Goal: Check status: Check status

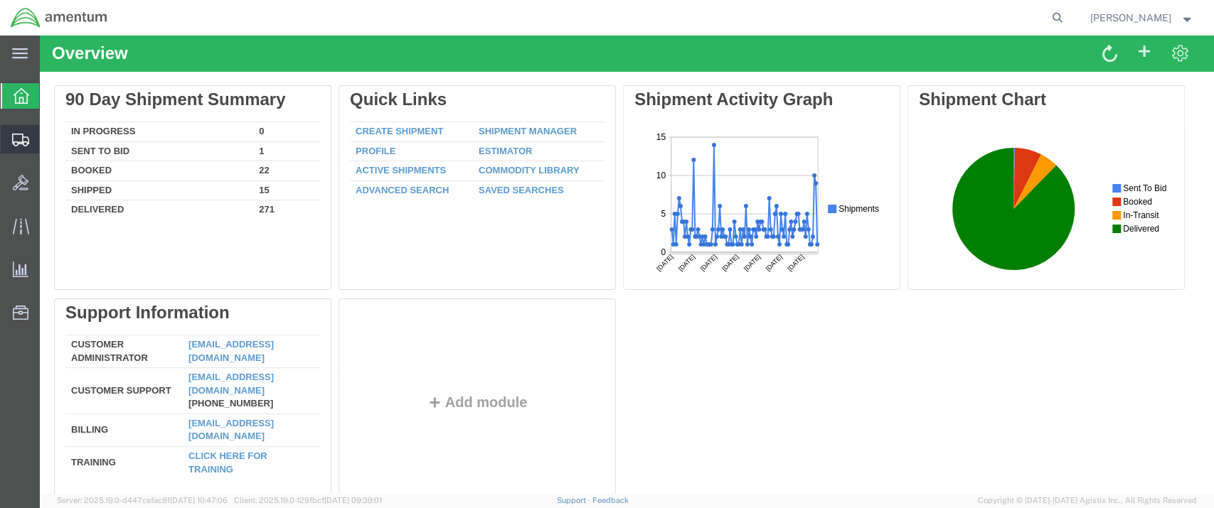
click at [0, 0] on span "Shipment Manager" at bounding box center [0, 0] width 0 height 0
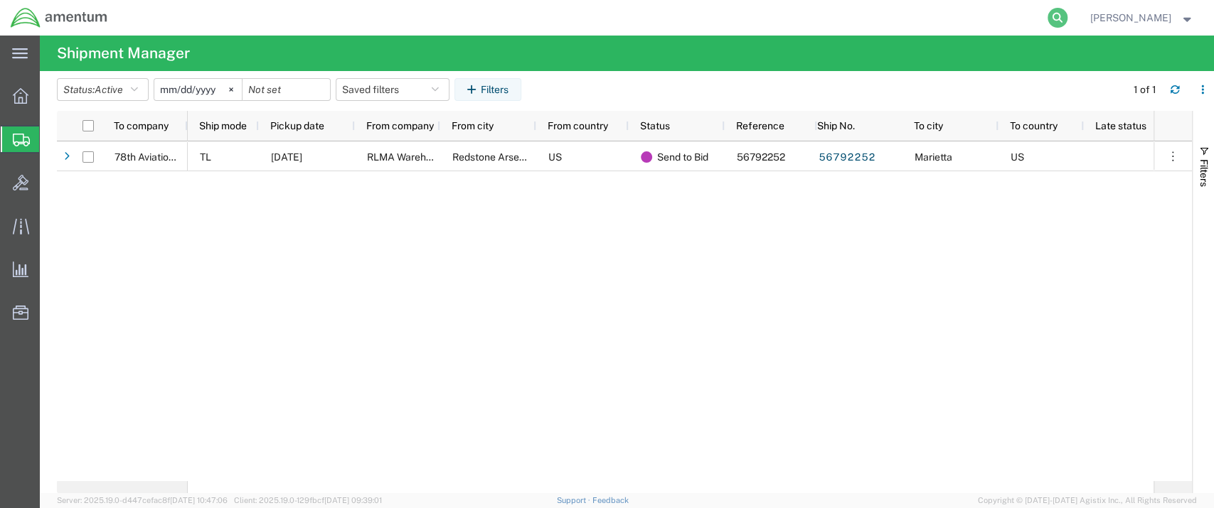
click at [1067, 18] on icon at bounding box center [1057, 18] width 20 height 20
click at [815, 17] on input "search" at bounding box center [831, 18] width 432 height 34
paste input "S02446906"
click at [1067, 17] on icon at bounding box center [1057, 18] width 20 height 20
type input "S02446906"
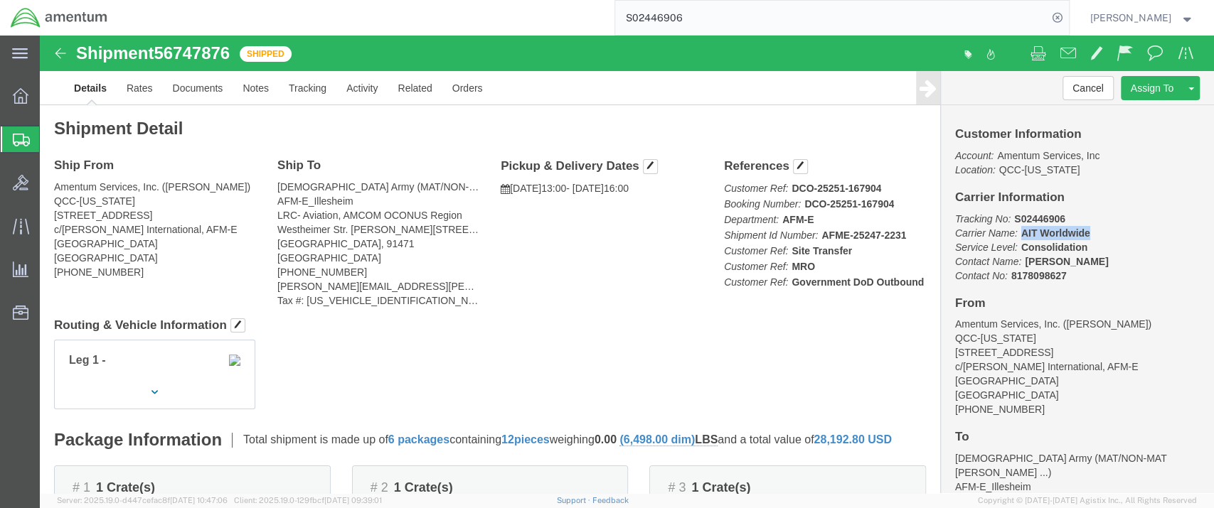
drag, startPoint x: 974, startPoint y: 196, endPoint x: 1030, endPoint y: 196, distance: 56.2
click b "AIT Worldwide"
copy b "AIT Worldwide"
click link "Tracking"
